Goal: Information Seeking & Learning: Learn about a topic

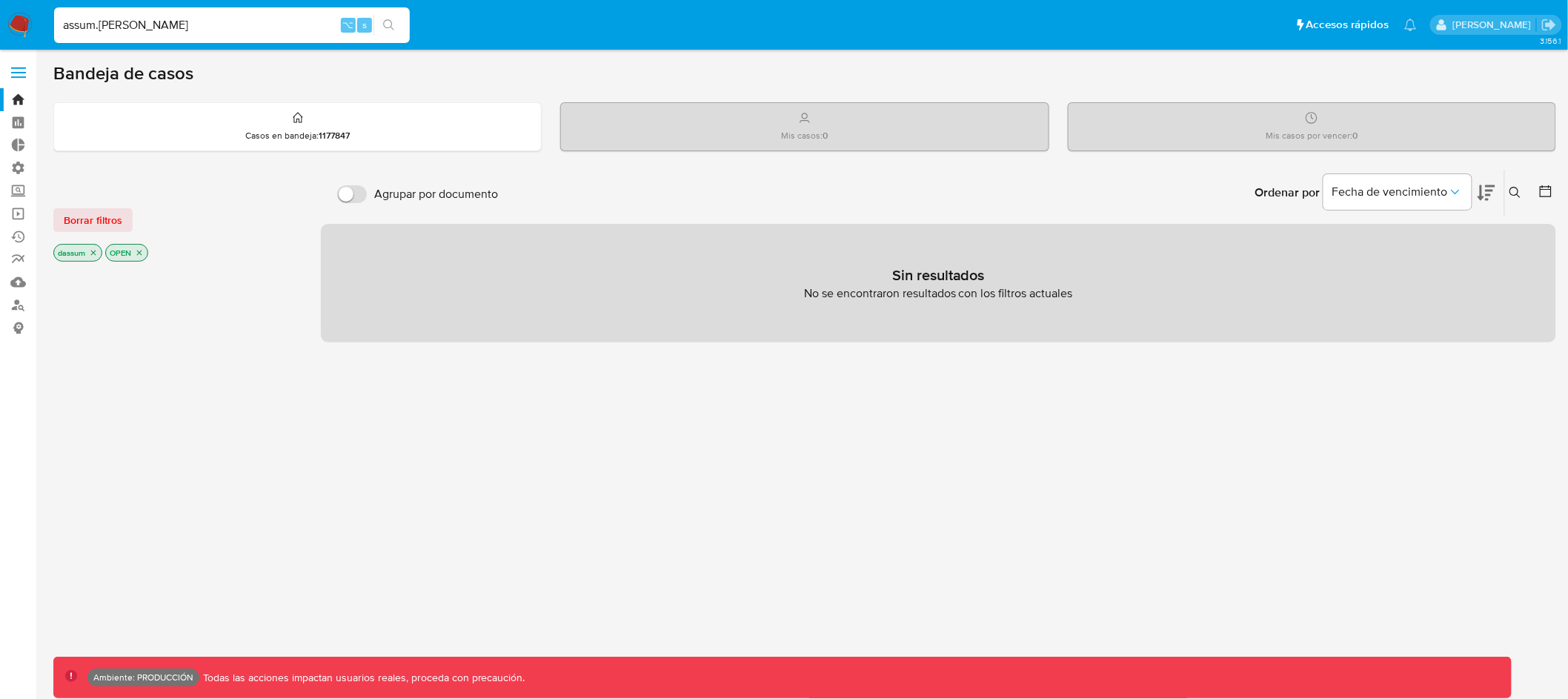
type input "assum.diego"
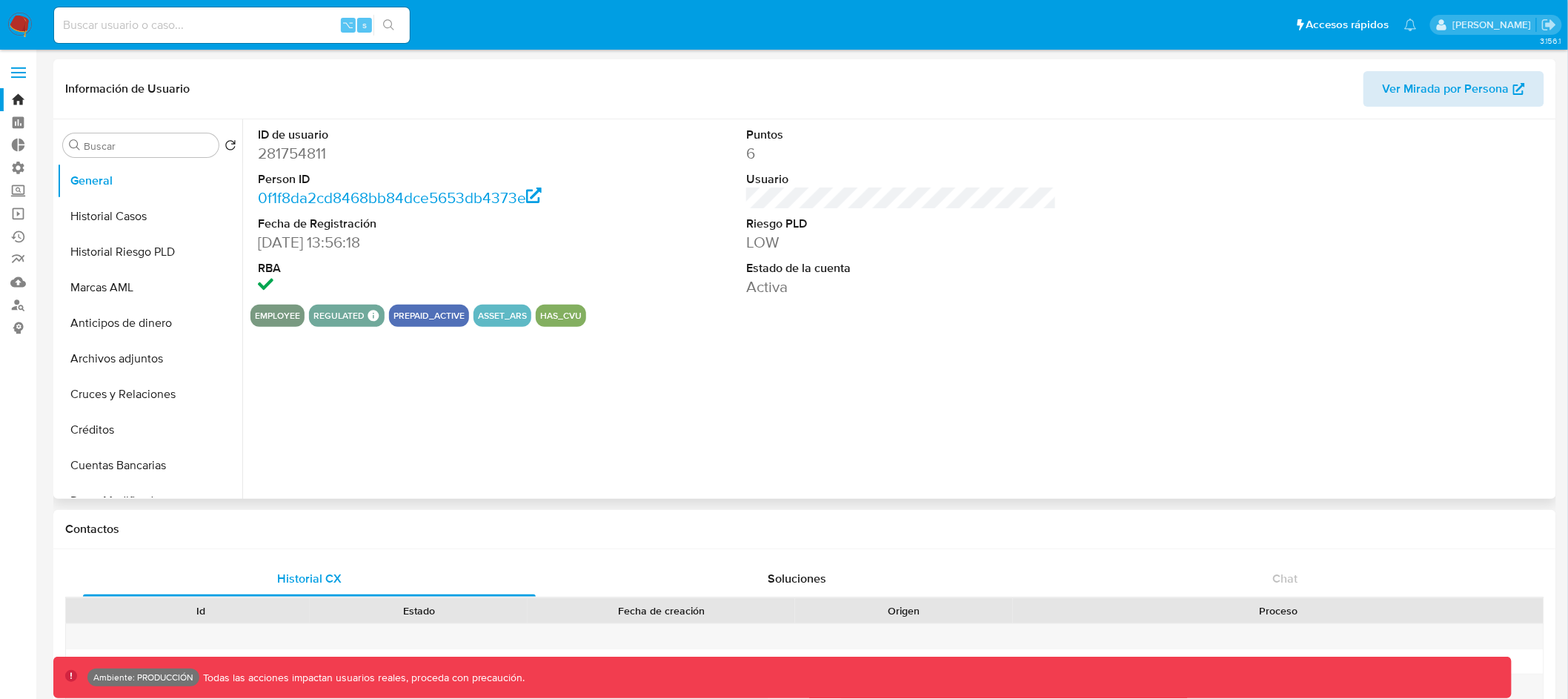
select select "10"
click at [1413, 92] on span "Ver Mirada por Persona" at bounding box center [1446, 88] width 127 height 36
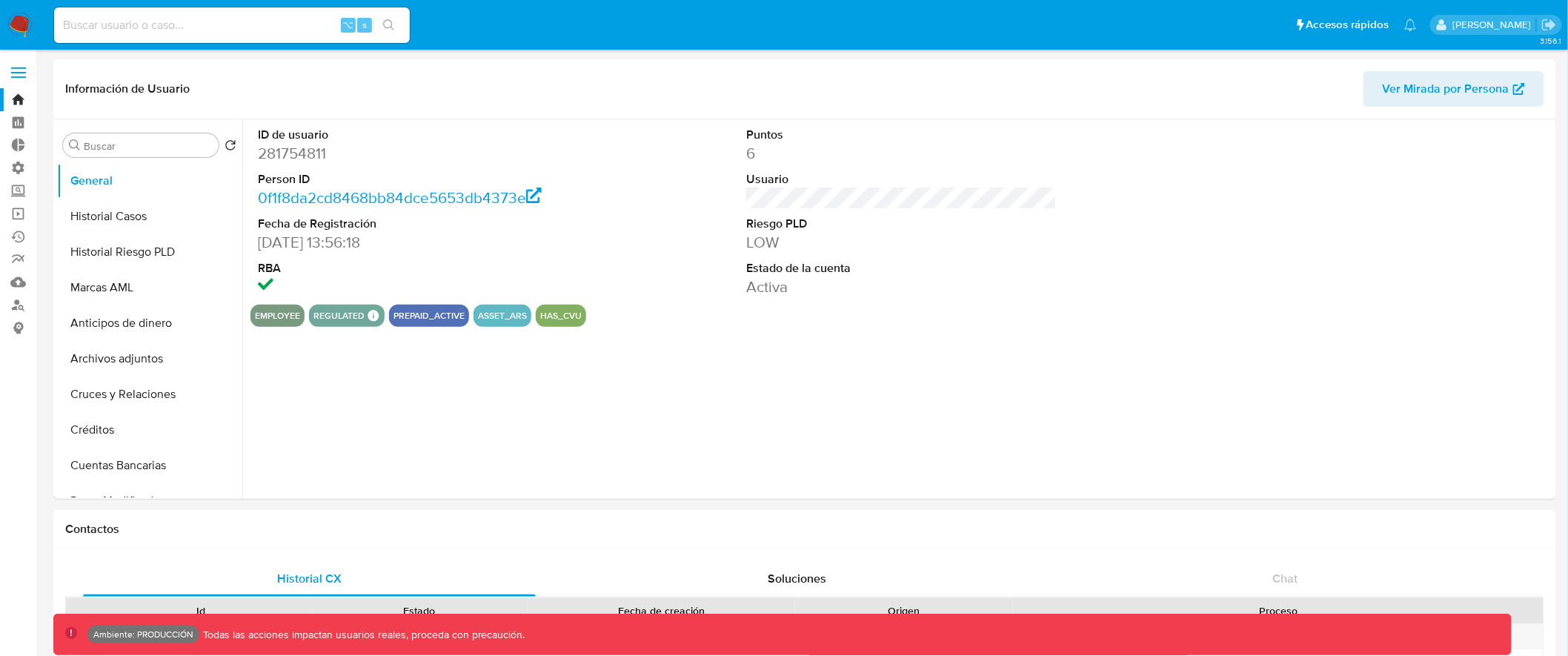
click at [5, 81] on label at bounding box center [18, 72] width 37 height 31
click at [0, 0] on input "checkbox" at bounding box center [0, 0] width 0 height 0
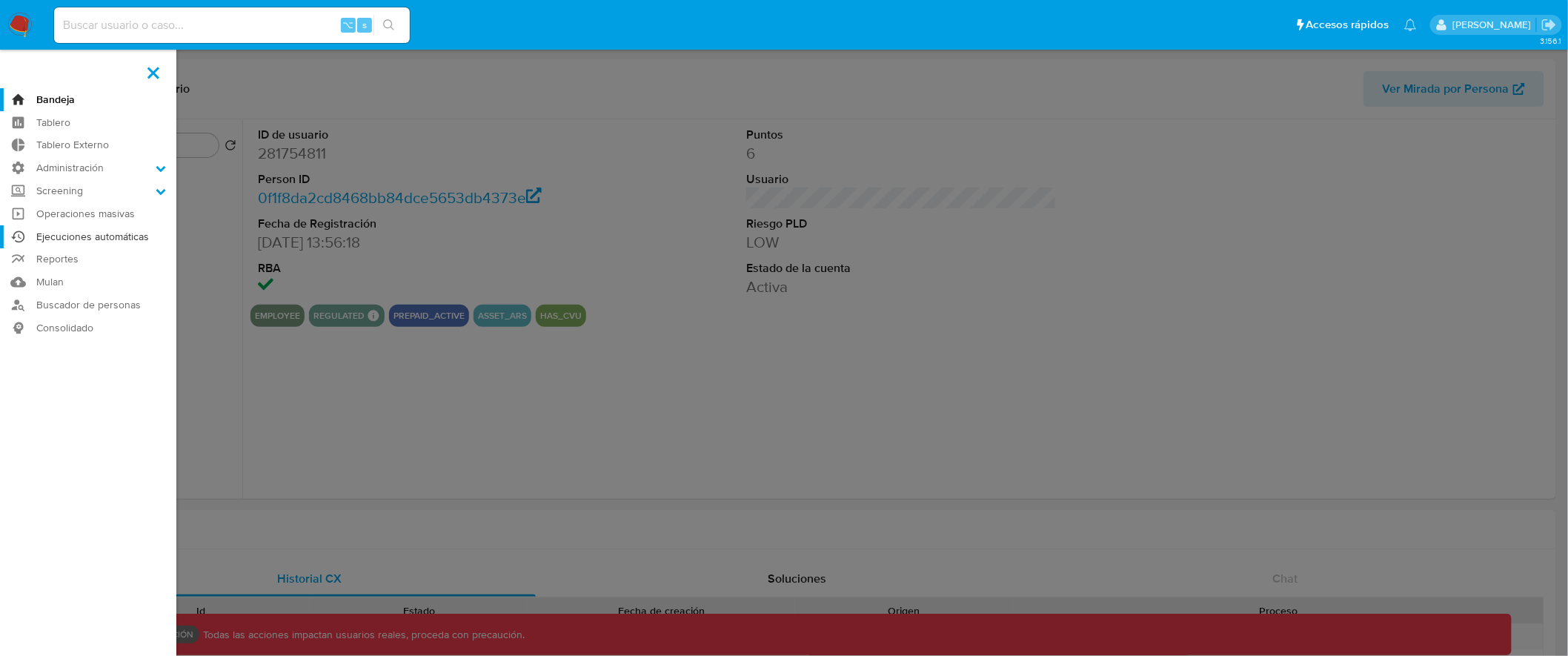
click at [107, 238] on link "Ejecuciones automáticas" at bounding box center [87, 237] width 176 height 23
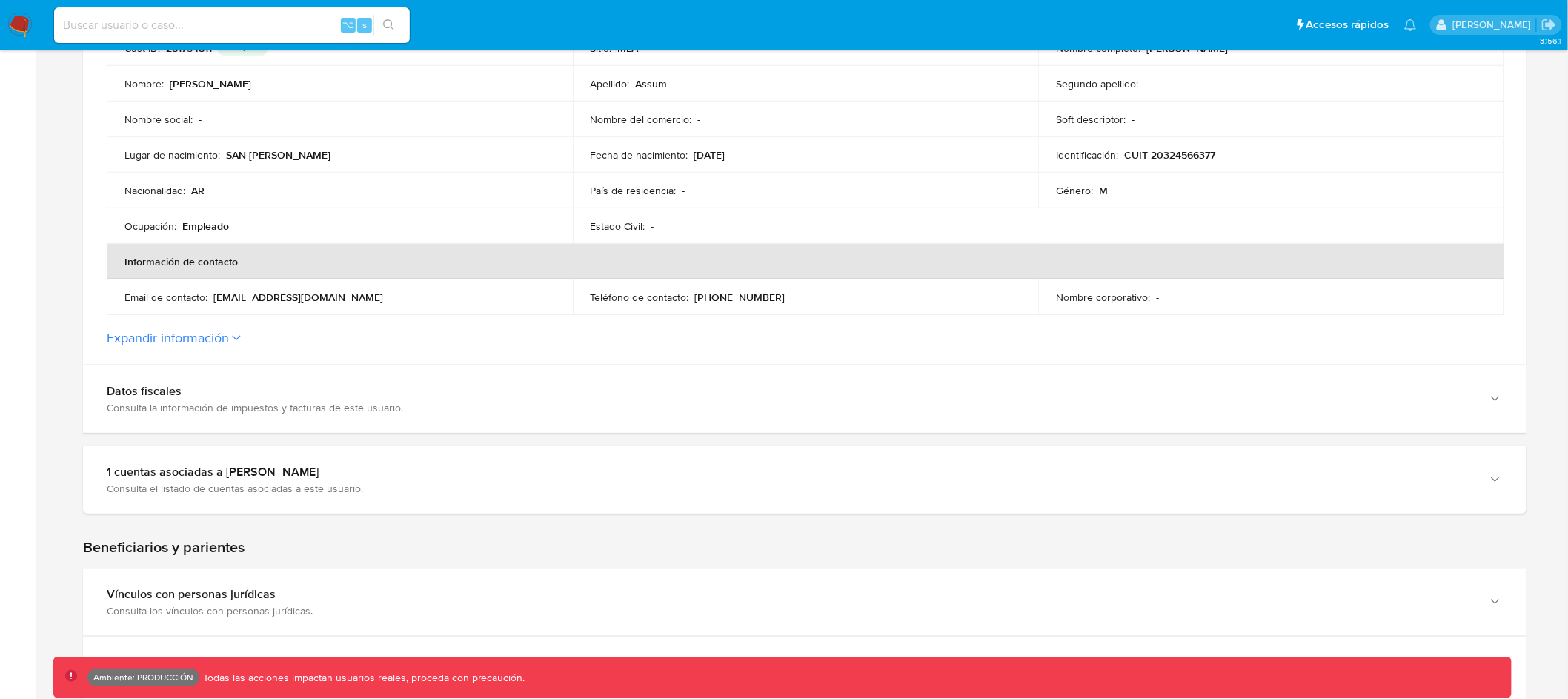
scroll to position [359, 0]
click at [189, 344] on button "Expandir información" at bounding box center [167, 337] width 122 height 16
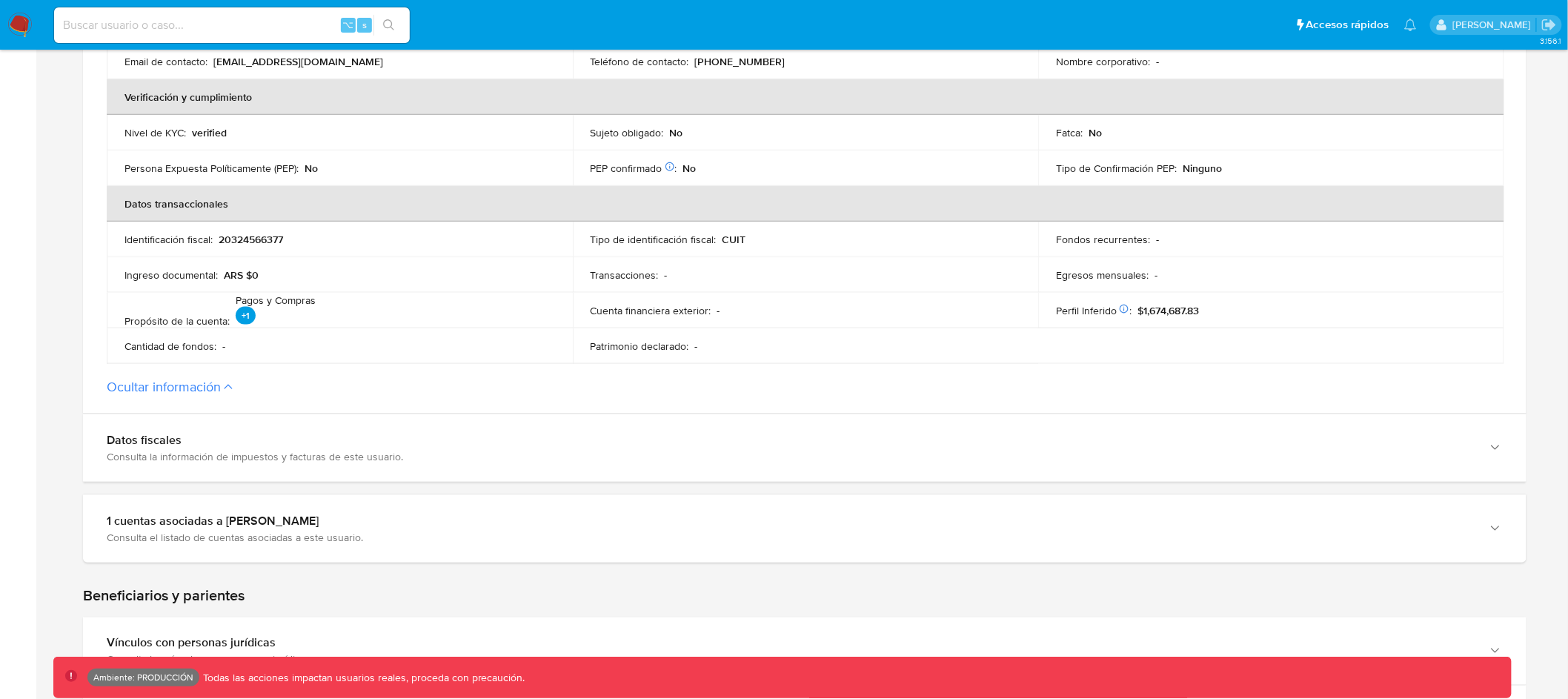
scroll to position [600, 0]
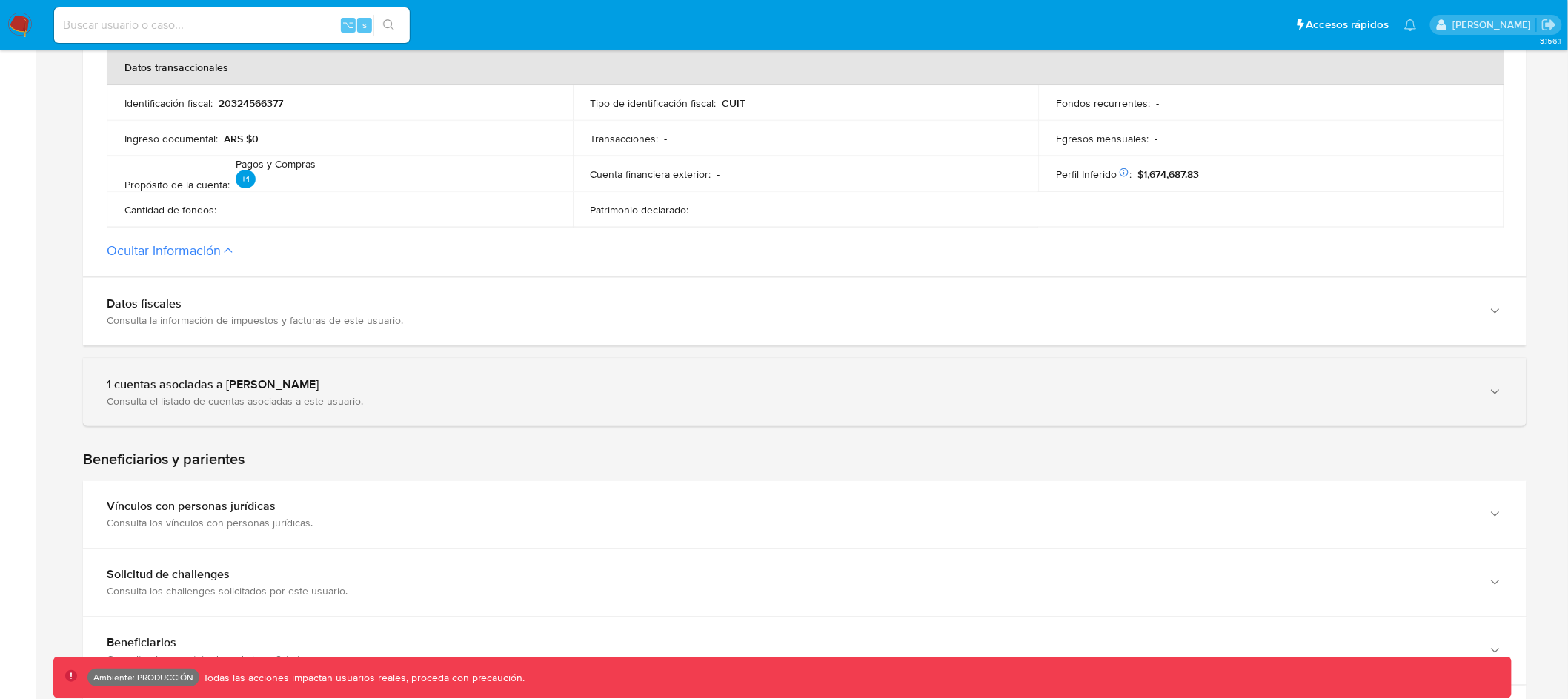
click at [291, 380] on div "1 cuentas asociadas a Diego Alejandro Assum" at bounding box center [789, 384] width 1366 height 14
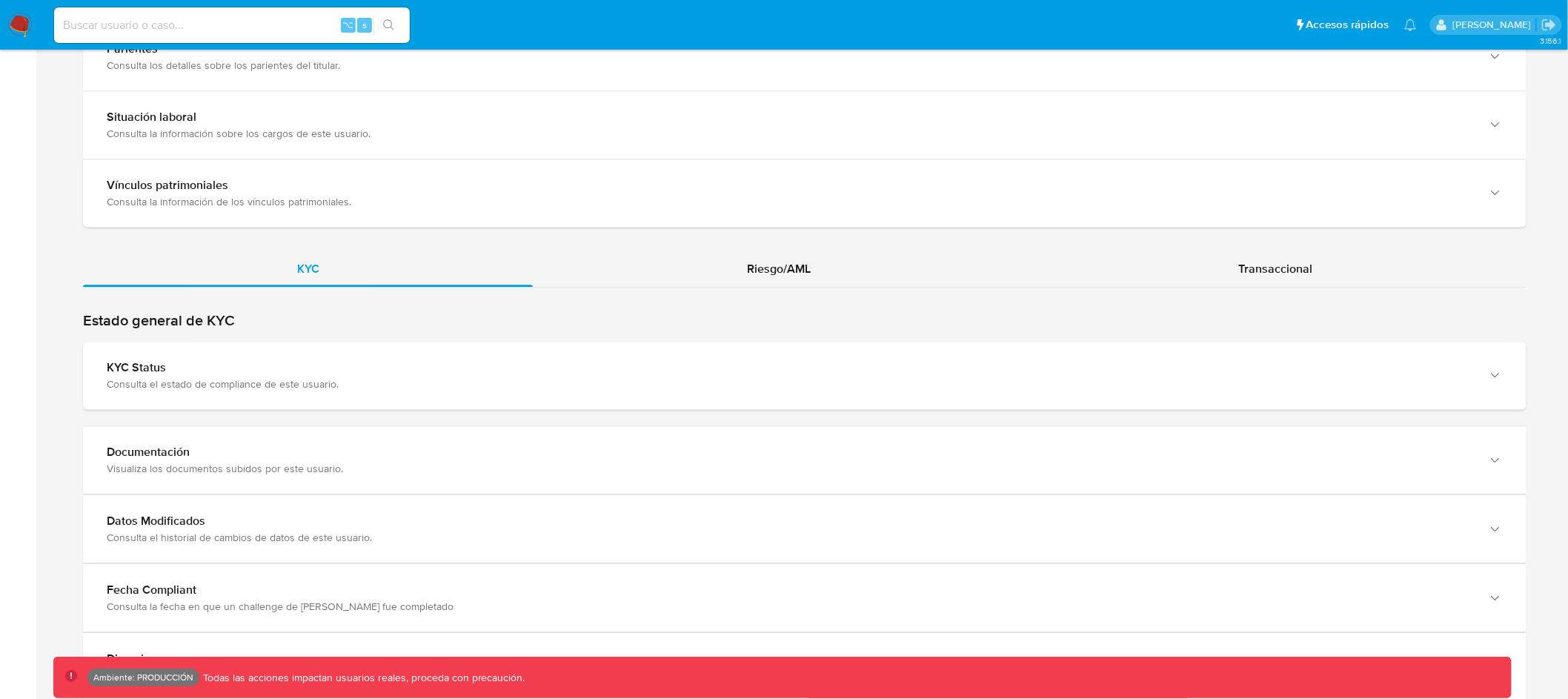
scroll to position [1669, 0]
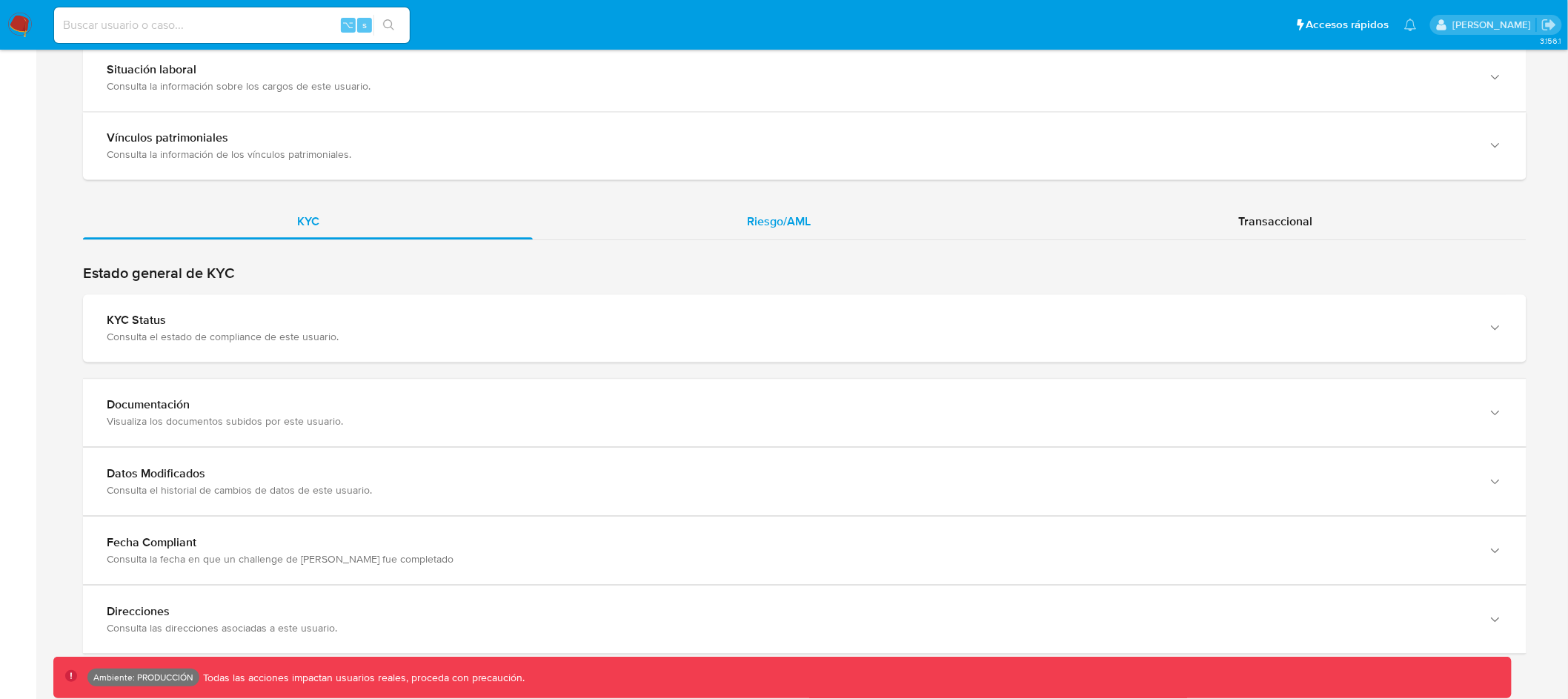
click at [804, 216] on span "Riesgo/AML" at bounding box center [779, 221] width 63 height 17
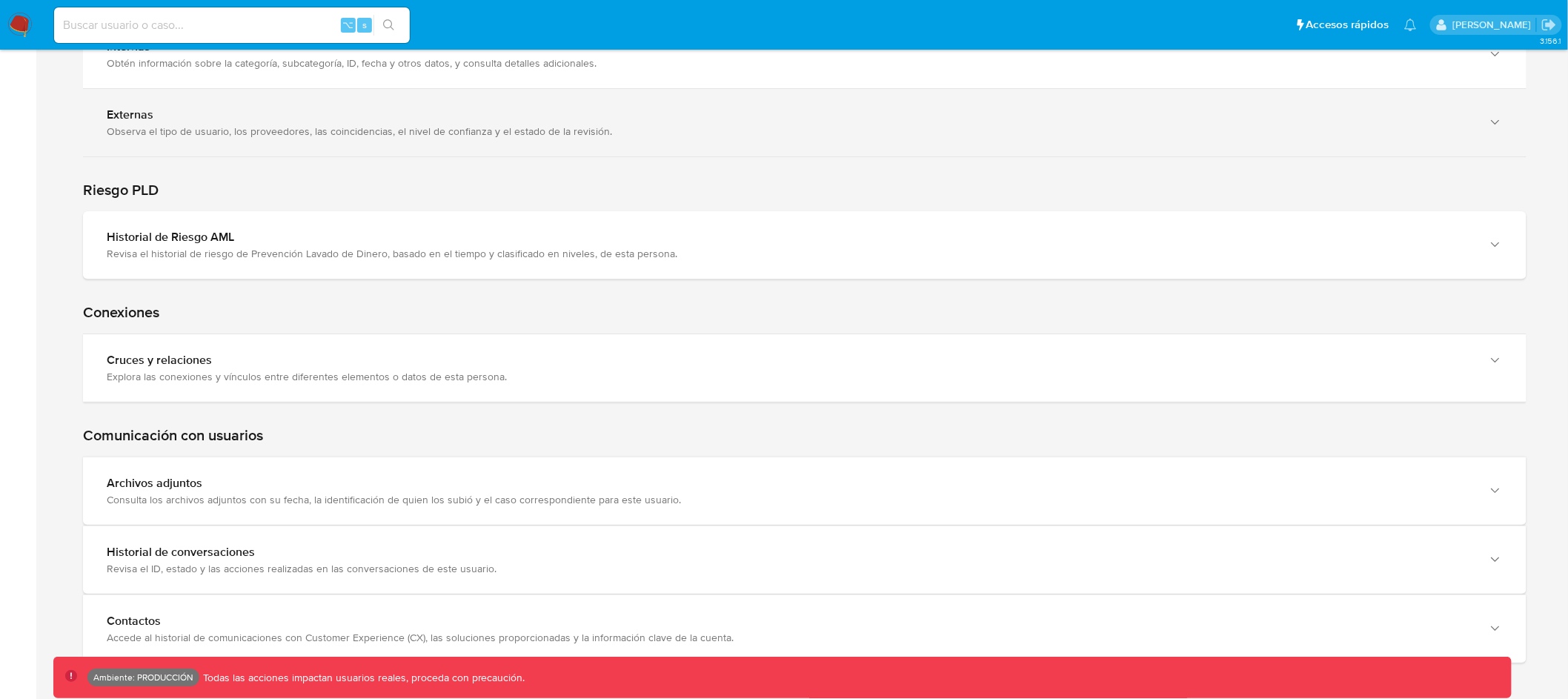
scroll to position [2280, 0]
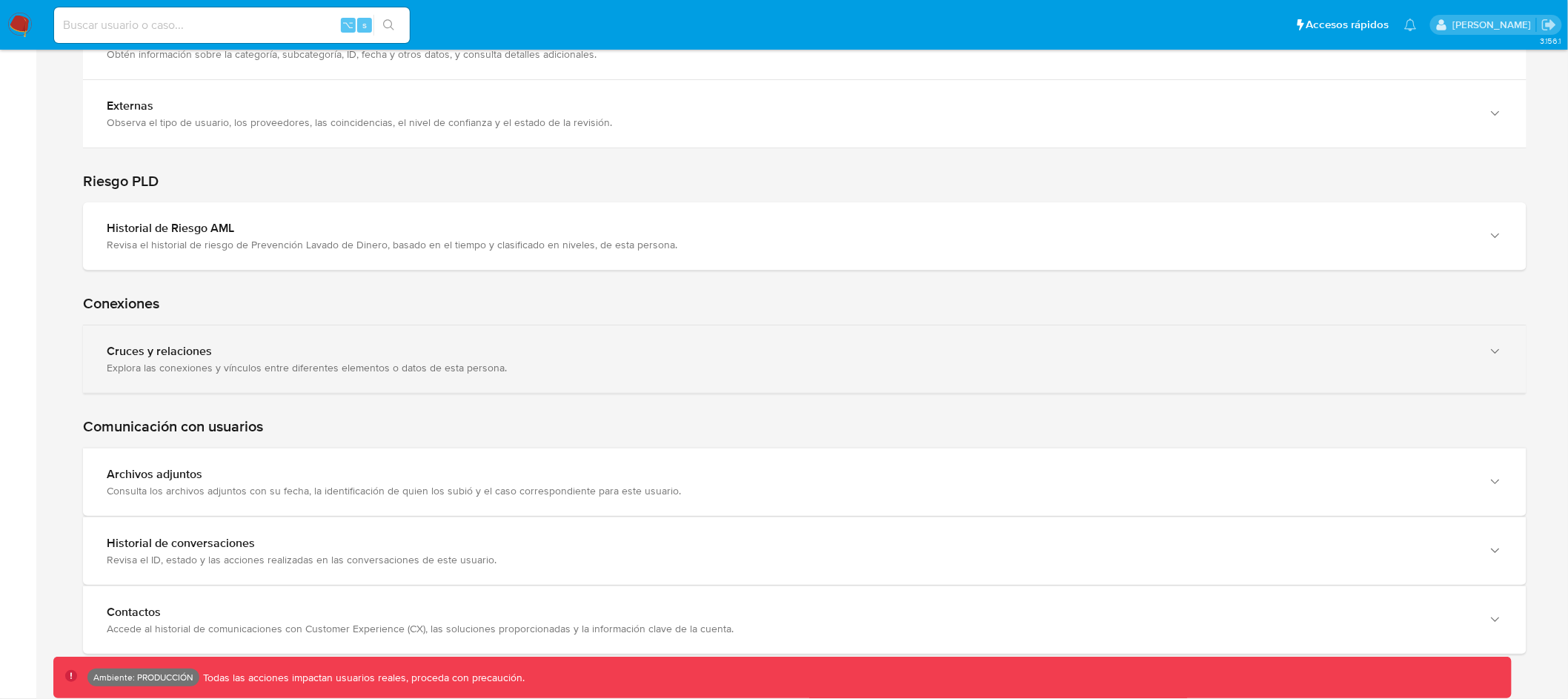
click at [734, 365] on div "Explora las conexiones y vínculos entre diferentes elementos o datos de esta pe…" at bounding box center [789, 367] width 1366 height 13
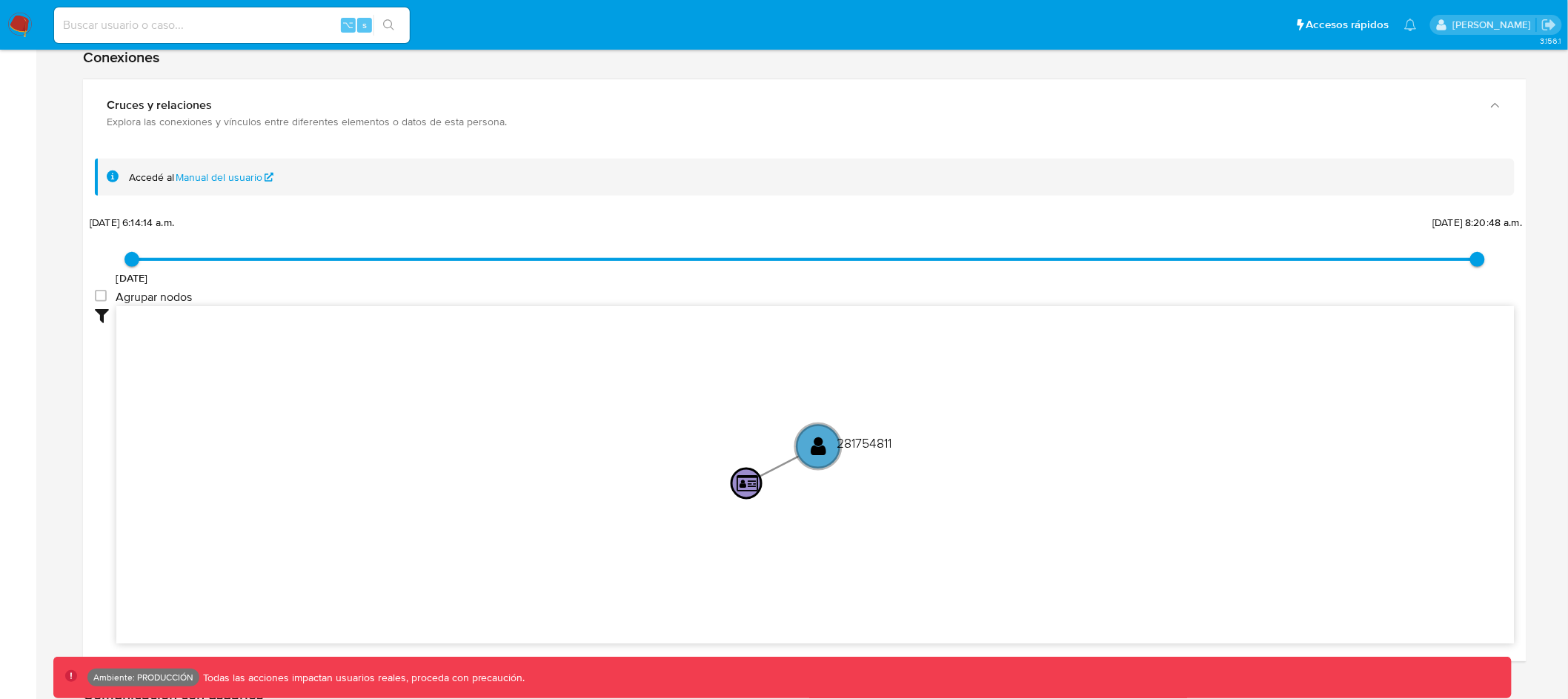
scroll to position [2531, 0]
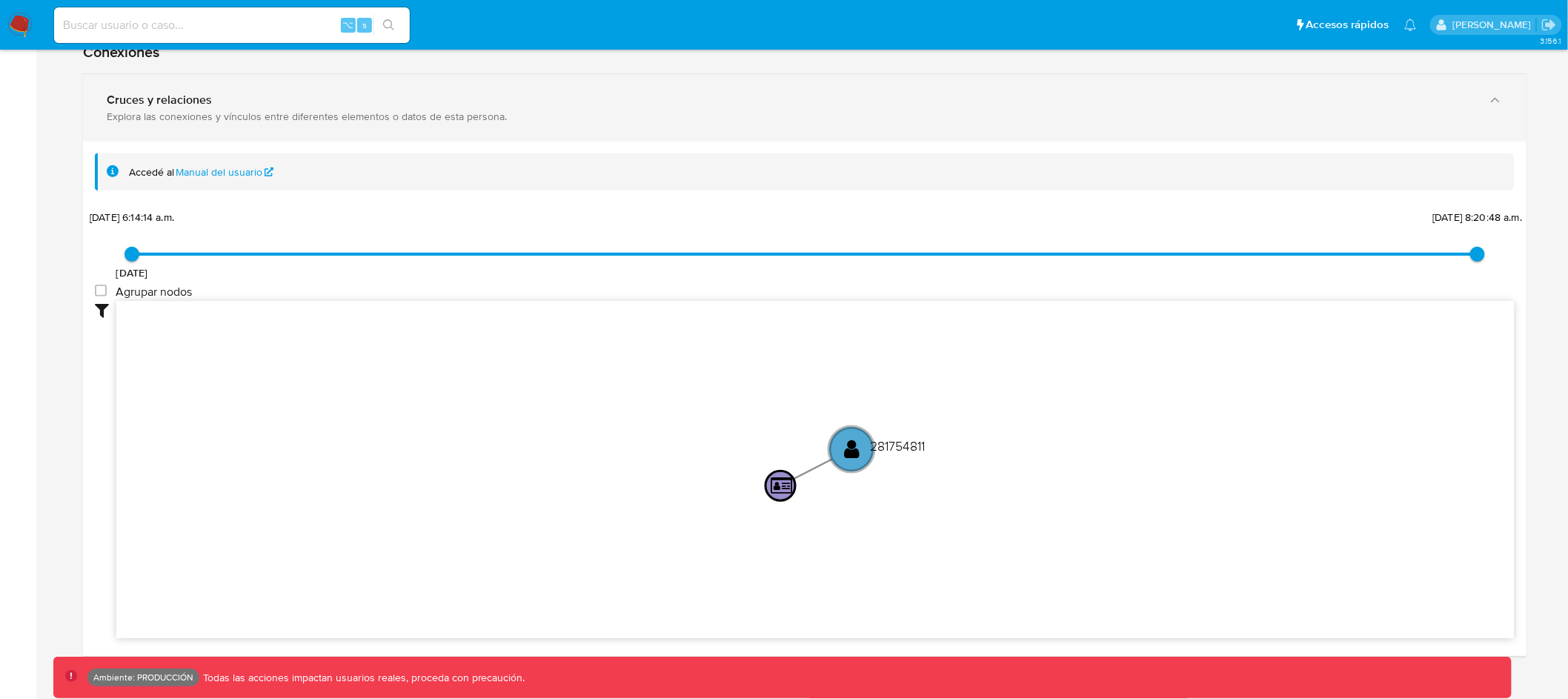
click at [769, 117] on div "Explora las conexiones y vínculos entre diferentes elementos o datos de esta pe…" at bounding box center [789, 116] width 1366 height 13
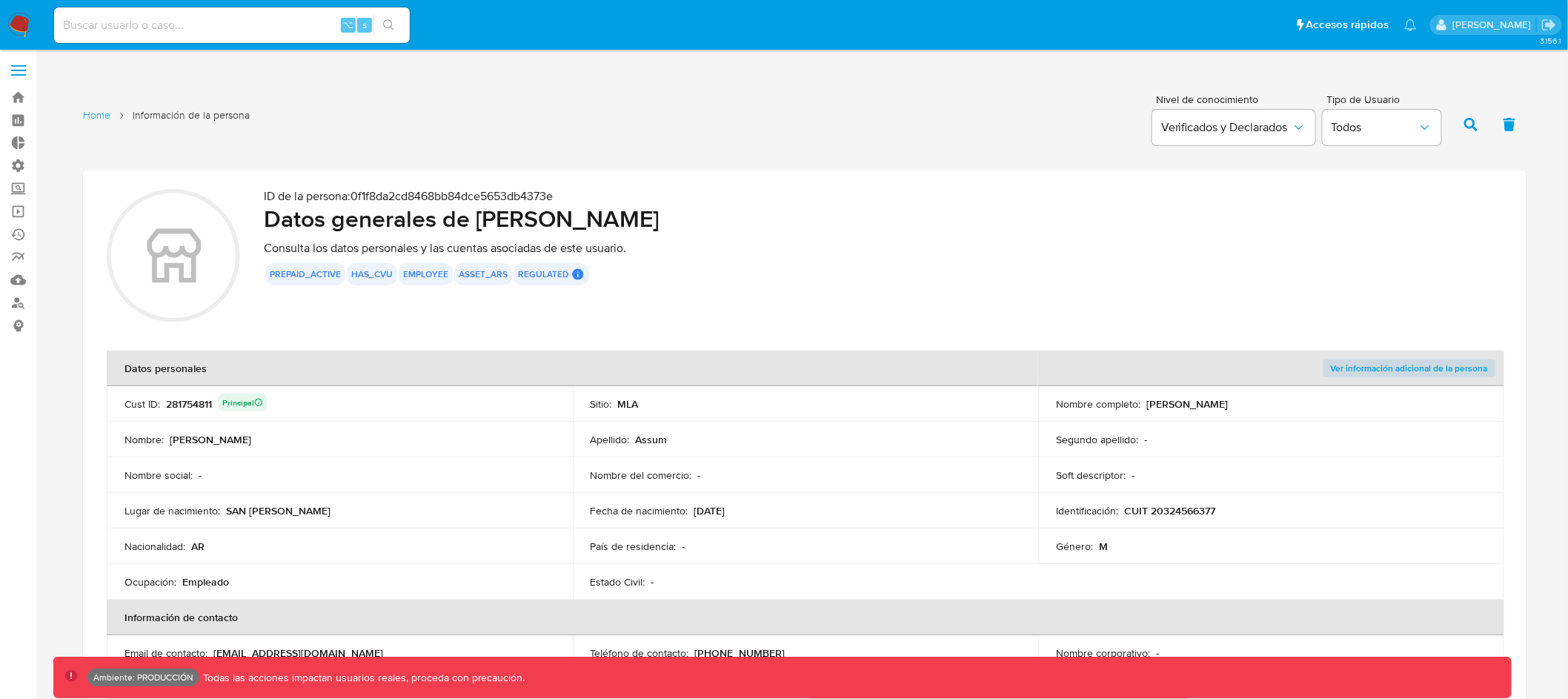
scroll to position [0, 0]
click at [95, 113] on link "Home" at bounding box center [96, 117] width 28 height 14
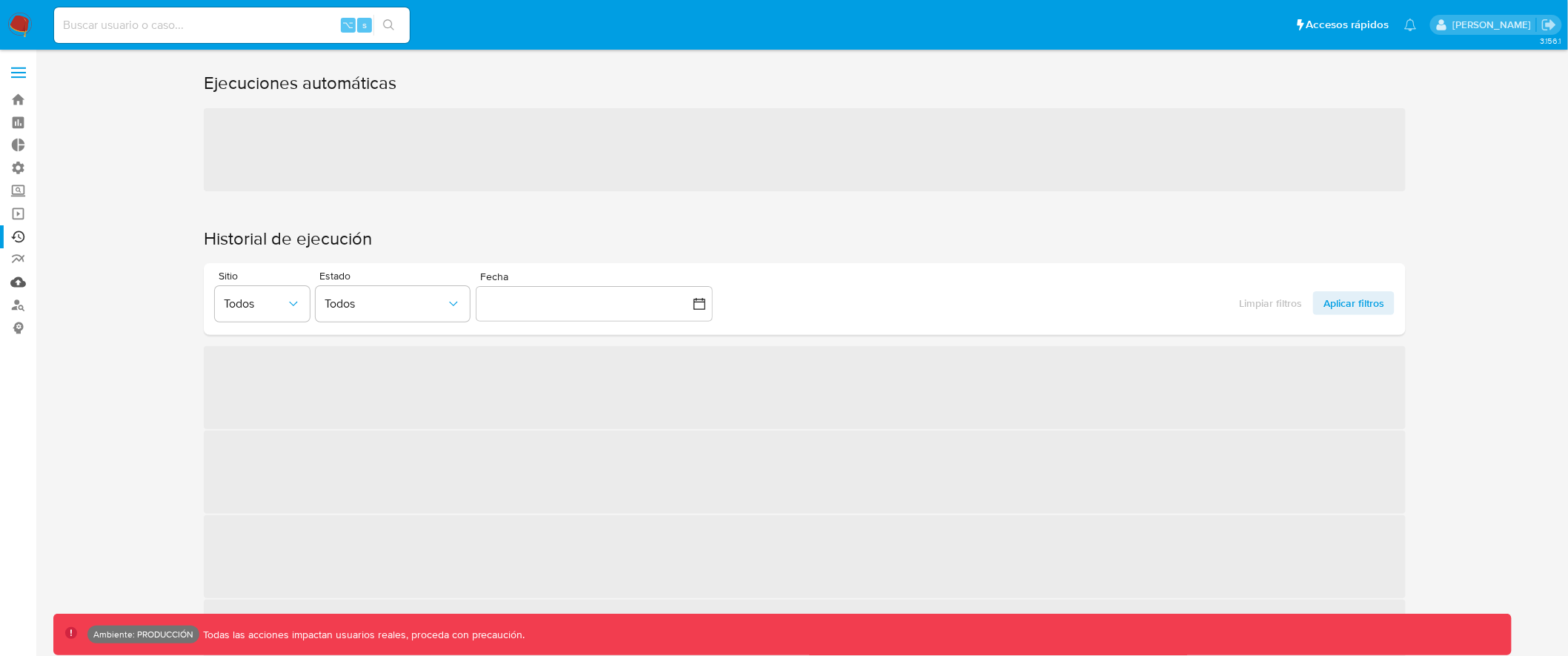
click at [12, 283] on link "Mulan" at bounding box center [87, 282] width 176 height 23
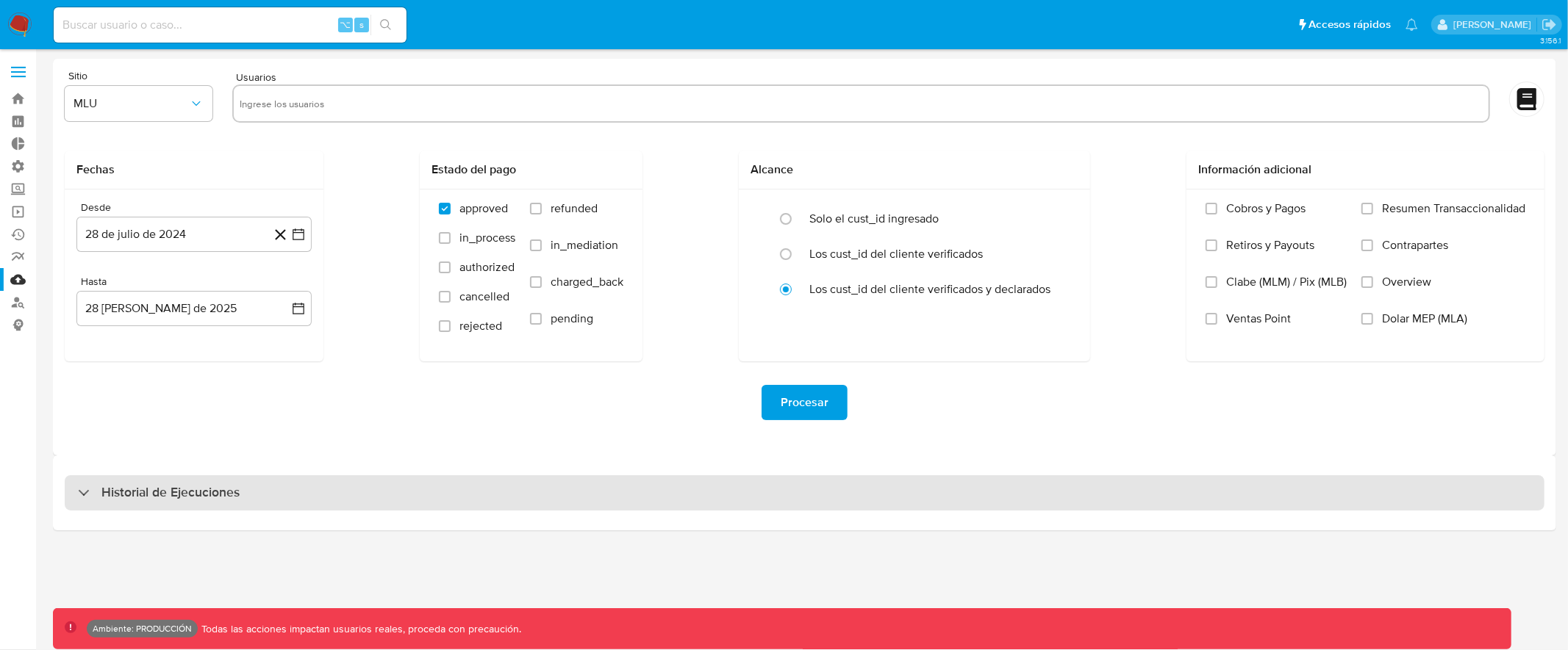
click at [1091, 493] on div "Historial de Ejecuciones" at bounding box center [804, 493] width 1479 height 35
select select "10"
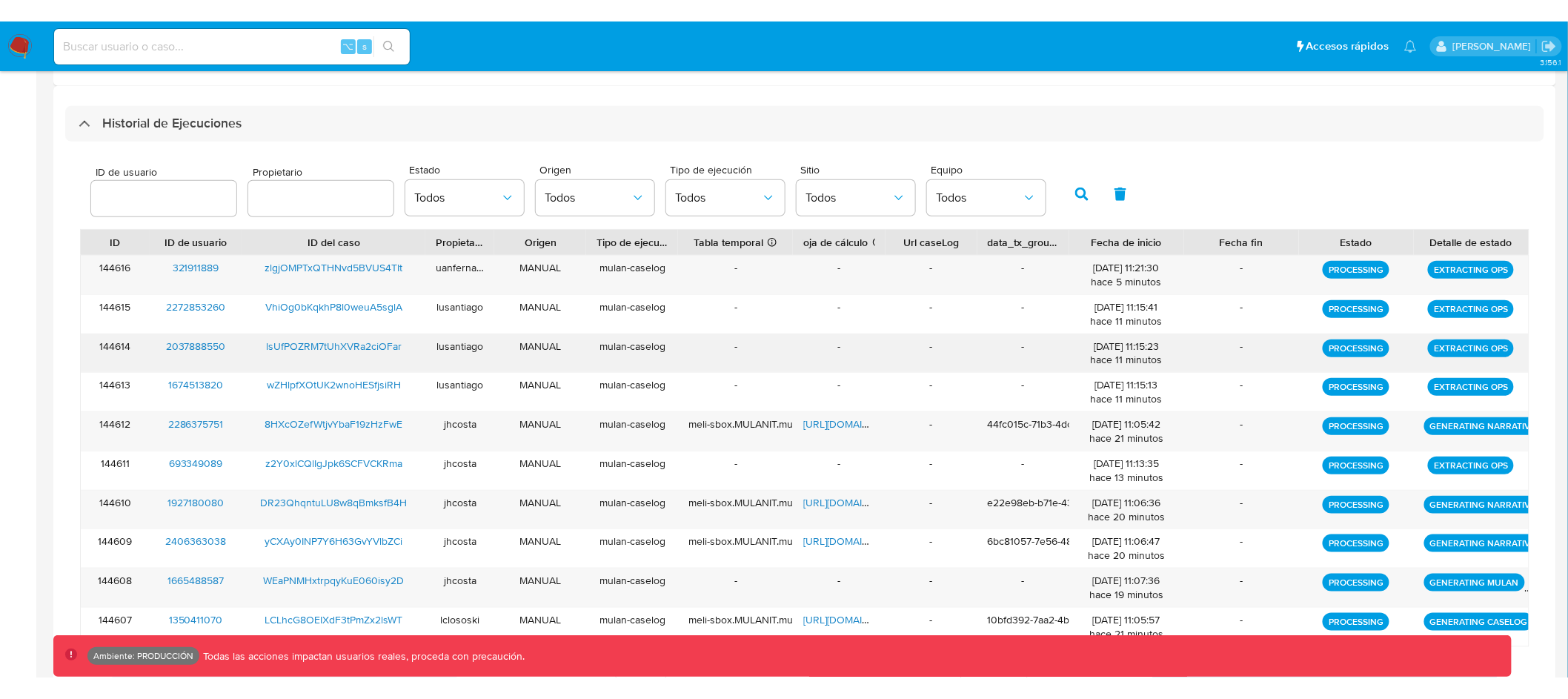
scroll to position [396, 0]
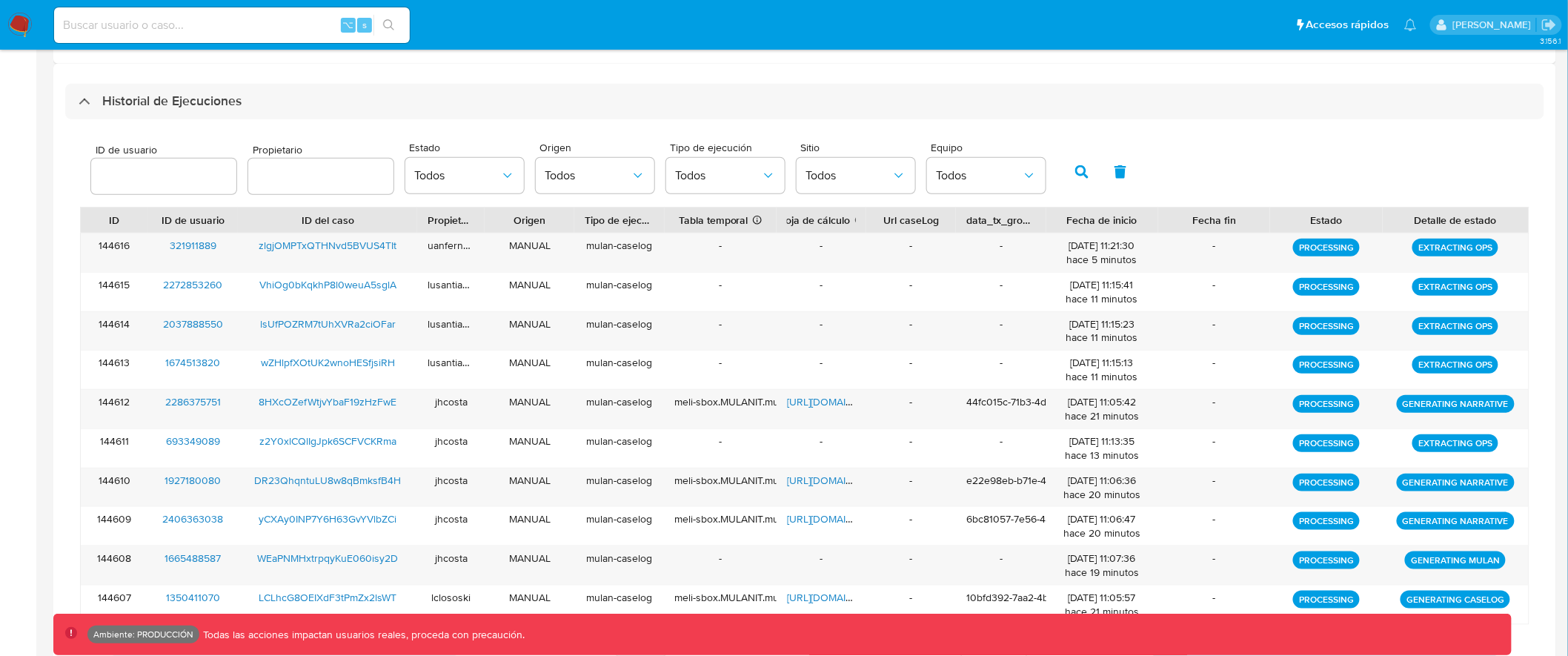
drag, startPoint x: 1524, startPoint y: 216, endPoint x: 1556, endPoint y: 216, distance: 32.0
click at [1556, 216] on div "Historial de Ejecuciones ID de usuario Propietario Estado Todos Origen Todos Ti…" at bounding box center [804, 381] width 1503 height 636
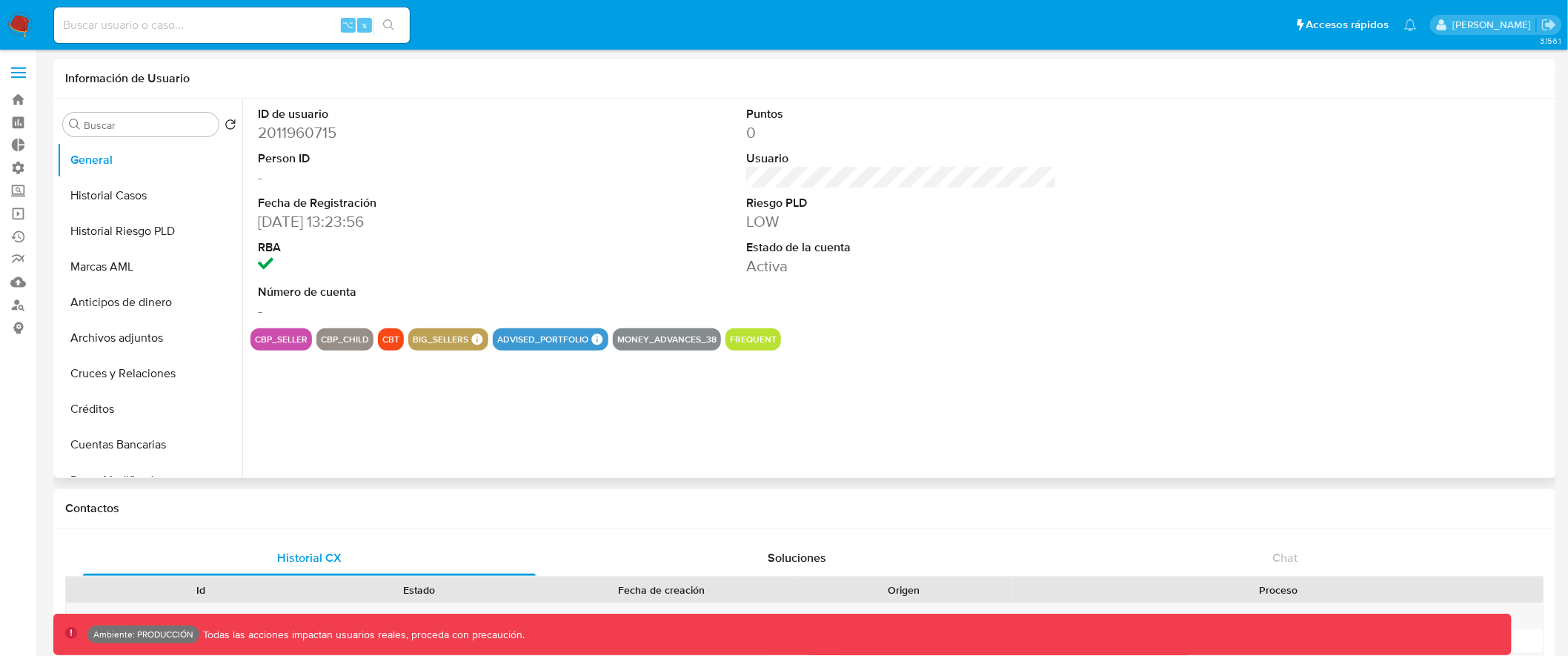
select select "10"
